Goal: Obtain resource: Download file/media

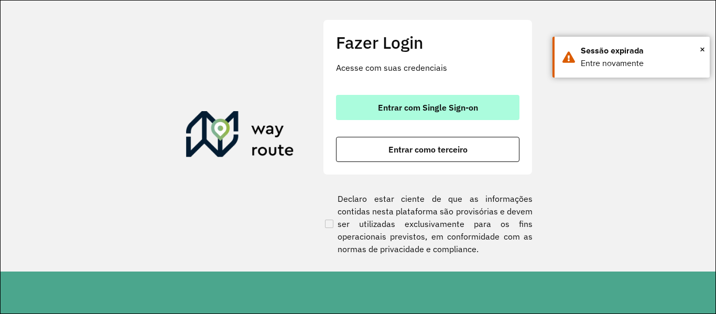
click at [421, 101] on button "Entrar com Single Sign-on" at bounding box center [427, 107] width 183 height 25
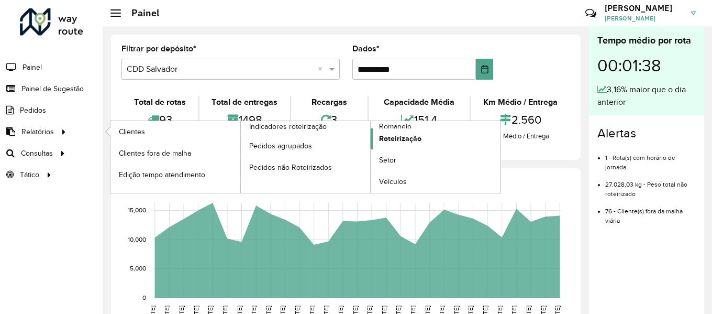
click at [393, 134] on span "Roteirização" at bounding box center [400, 138] width 42 height 11
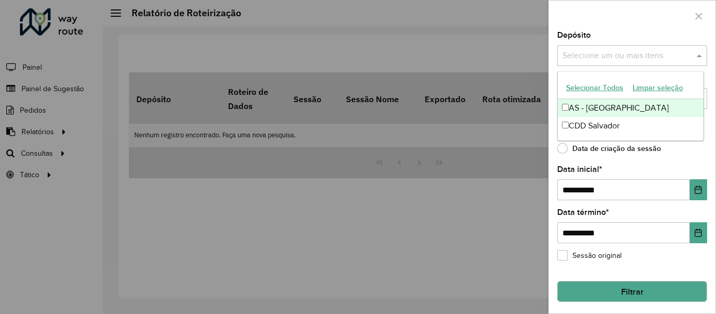
click at [598, 61] on input "text" at bounding box center [626, 56] width 134 height 13
click at [584, 88] on font "Selecionar todos" at bounding box center [593, 88] width 55 height 8
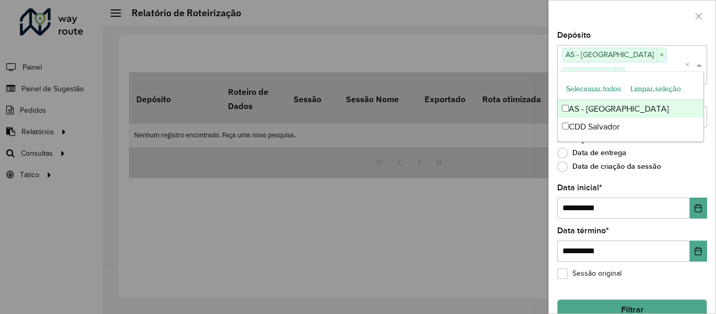
click at [593, 18] on div at bounding box center [631, 16] width 167 height 31
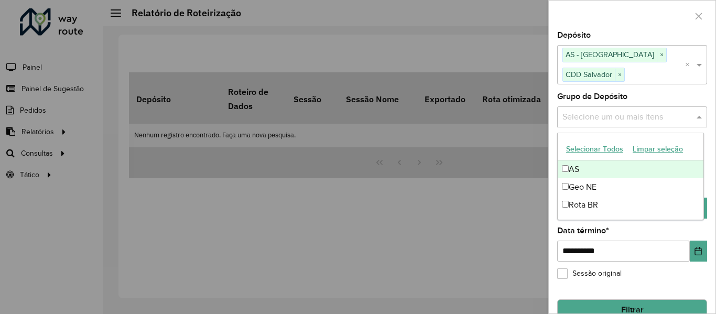
click at [600, 119] on input "text" at bounding box center [626, 117] width 134 height 13
click at [595, 146] on font "Selecionar todos" at bounding box center [593, 149] width 55 height 8
click at [604, 20] on div at bounding box center [631, 16] width 167 height 31
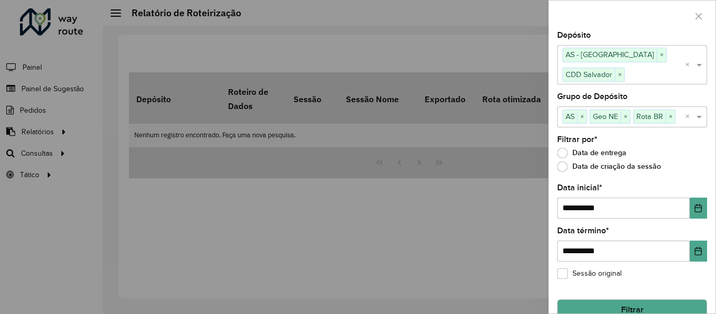
scroll to position [19, 0]
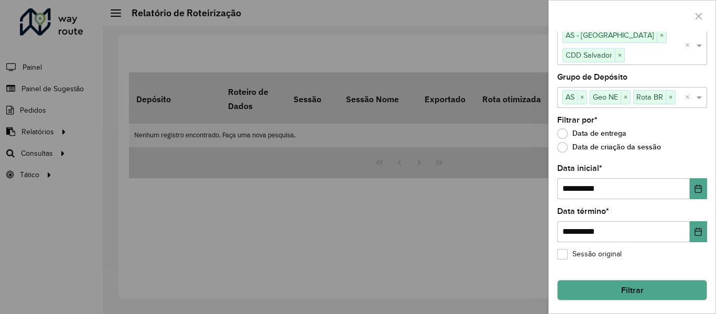
click at [619, 300] on button "Filtrar" at bounding box center [632, 290] width 150 height 21
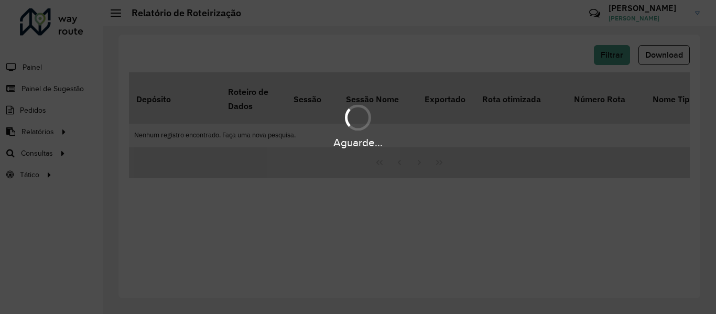
click at [623, 289] on div "Aguarde..." at bounding box center [358, 157] width 716 height 314
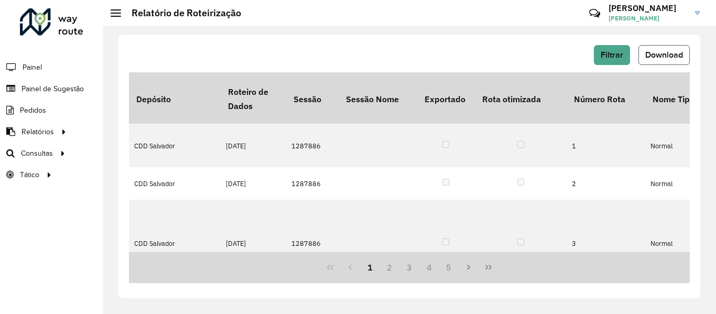
click at [654, 47] on button "Download" at bounding box center [663, 55] width 51 height 20
click at [420, 52] on div "Filtrar Download" at bounding box center [409, 55] width 560 height 20
click at [345, 26] on div "Filtrar Download Depósito Roteiro de Dados Sessão Sessão Nome Exportado Rota ot…" at bounding box center [409, 170] width 613 height 288
